Goal: Find specific page/section: Find specific page/section

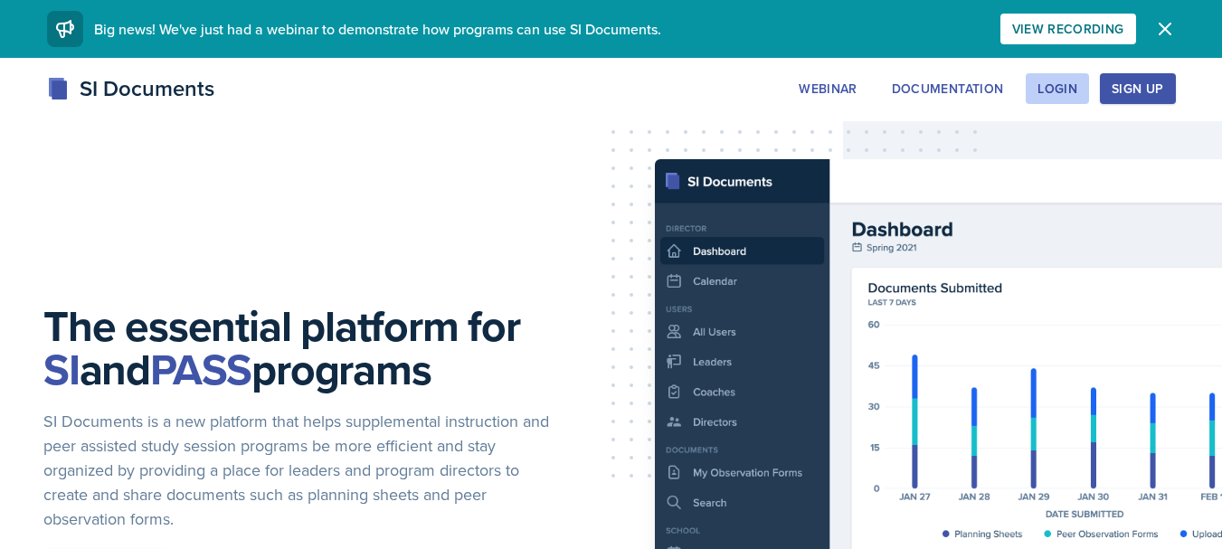
click at [417, 219] on div "The essential platform for SI and PASS programs SI Documents is a new platform …" at bounding box center [611, 460] width 1222 height 804
click at [1052, 95] on div "Login" at bounding box center [1058, 88] width 40 height 14
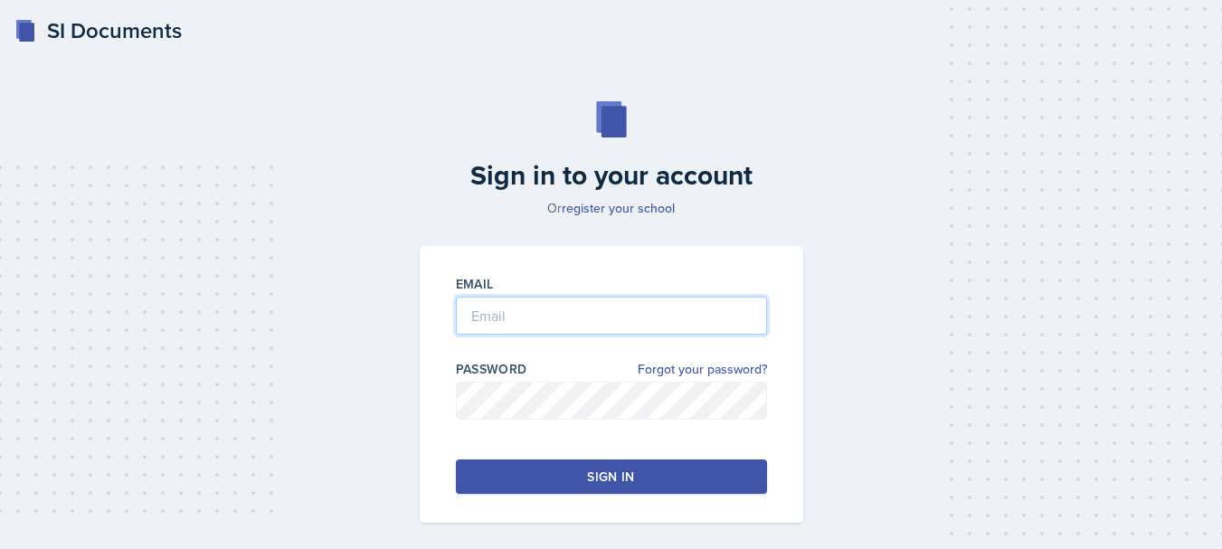
type input "[EMAIL_ADDRESS][DOMAIN_NAME]"
click at [624, 481] on div "Sign in" at bounding box center [610, 477] width 47 height 18
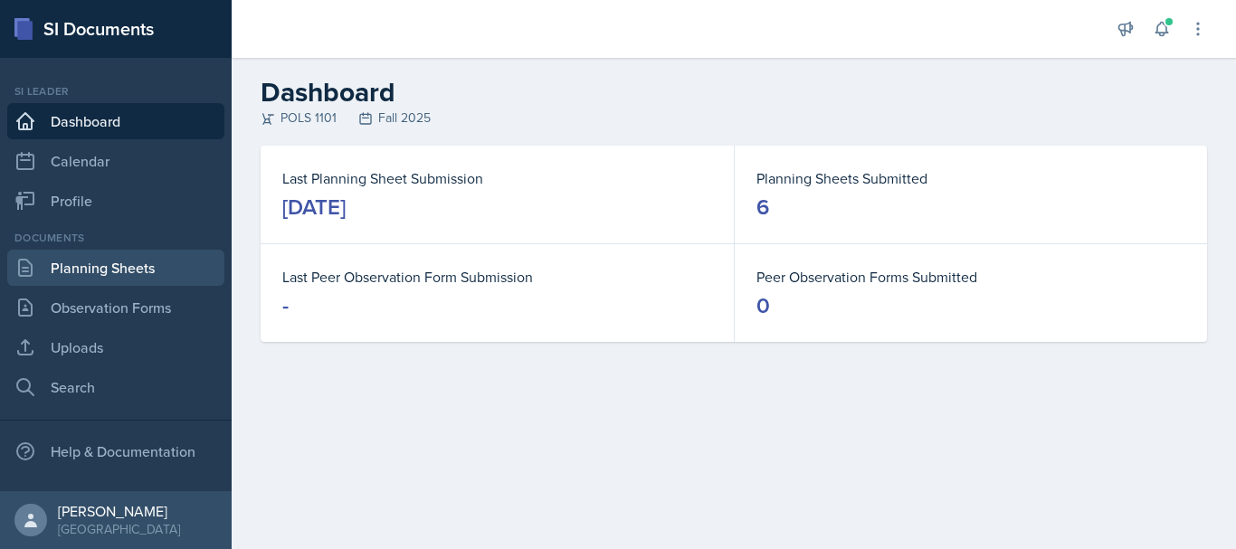
click at [124, 266] on link "Planning Sheets" at bounding box center [115, 268] width 217 height 36
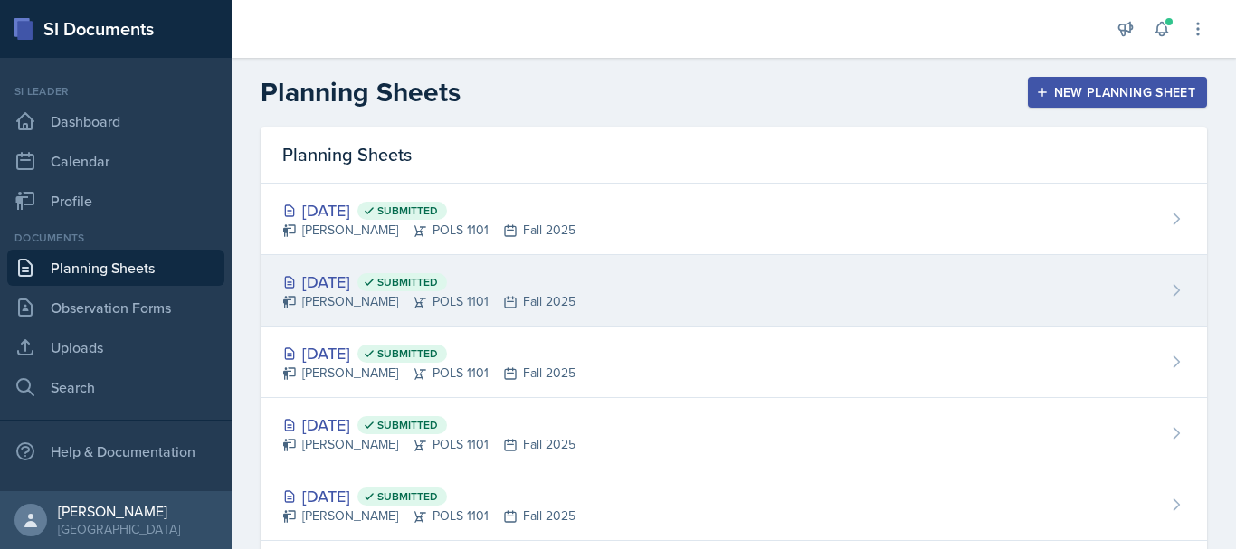
click at [377, 280] on div "[DATE] Submitted" at bounding box center [428, 282] width 293 height 24
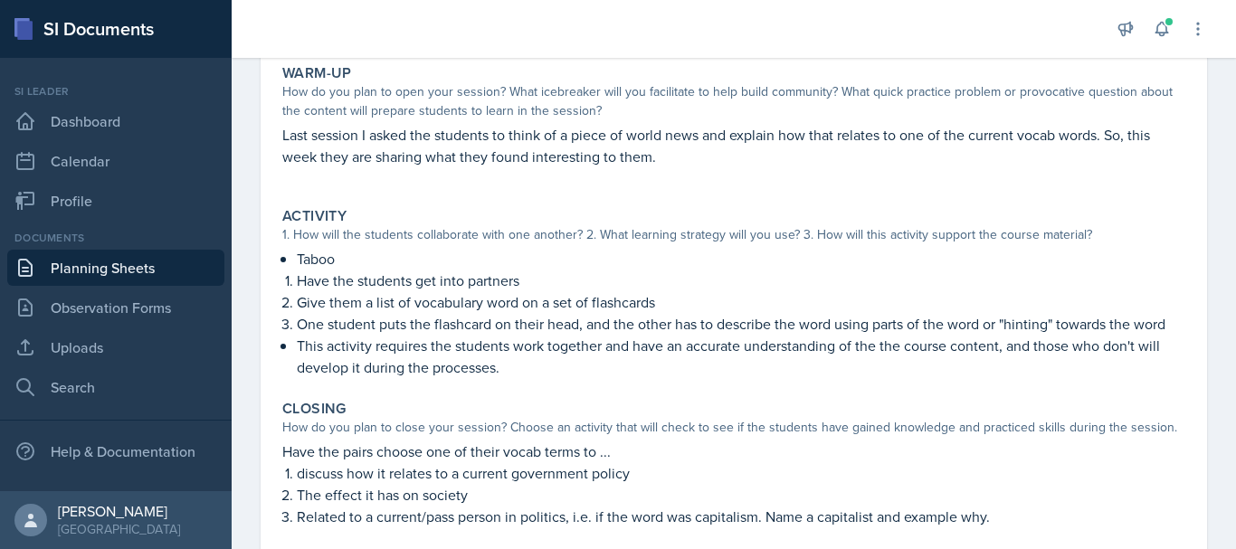
scroll to position [183, 0]
